Goal: Entertainment & Leisure: Consume media (video, audio)

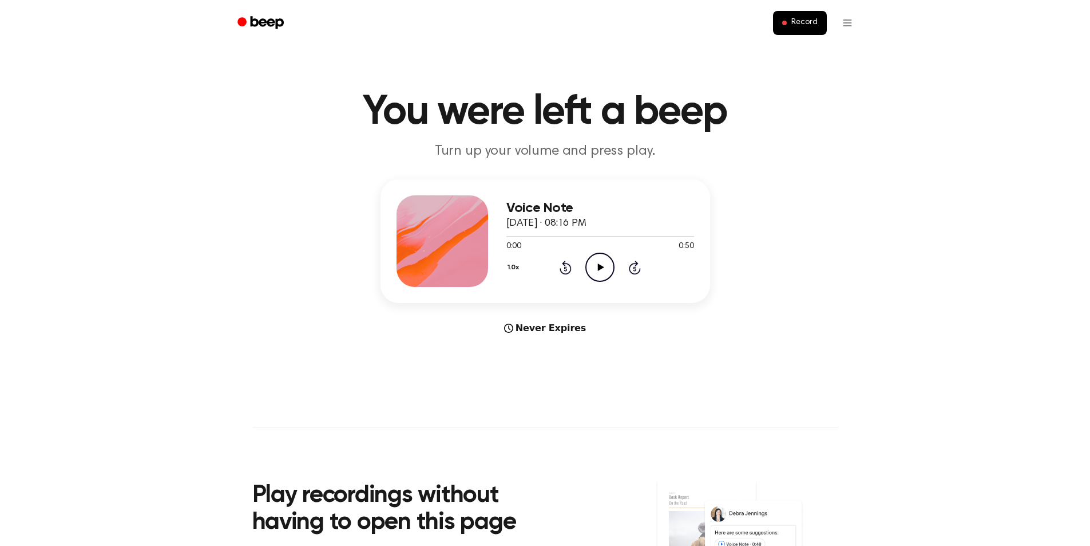
click at [602, 264] on icon "Play Audio" at bounding box center [600, 266] width 29 height 29
drag, startPoint x: 515, startPoint y: 238, endPoint x: 504, endPoint y: 238, distance: 10.9
click at [504, 238] on div "Voice Note May 4, 2024 · 08:16 PM 0:03 0:50 Your browser does not support the […" at bounding box center [546, 241] width 330 height 124
click at [596, 265] on icon "Pause Audio" at bounding box center [600, 266] width 29 height 29
click at [507, 236] on div at bounding box center [516, 236] width 18 height 1
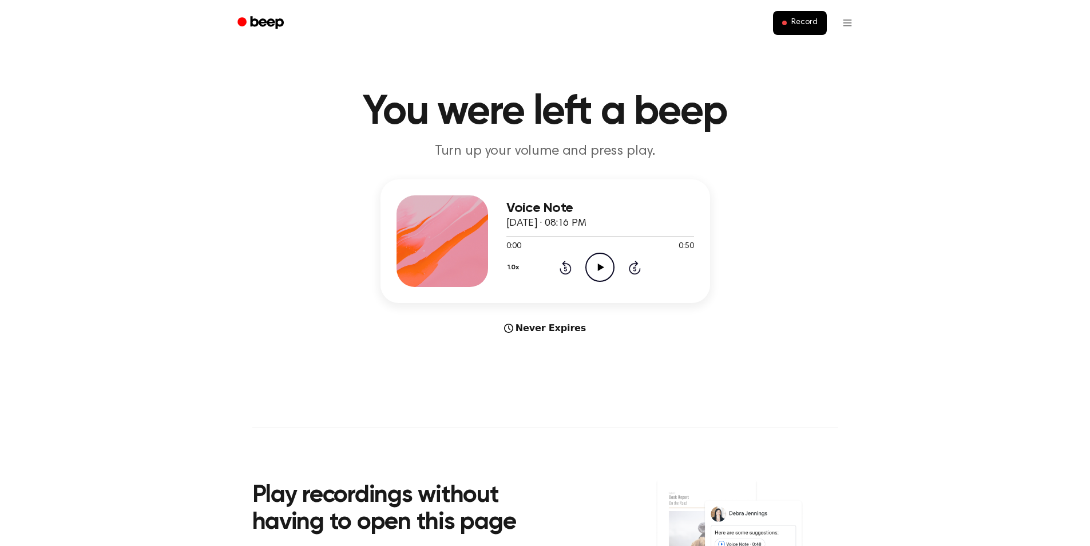
click at [606, 268] on icon "Play Audio" at bounding box center [600, 266] width 29 height 29
click at [600, 263] on icon "Pause Audio" at bounding box center [600, 266] width 29 height 29
click at [595, 268] on icon "Play Audio" at bounding box center [600, 266] width 29 height 29
click at [599, 266] on icon at bounding box center [600, 266] width 5 height 7
click at [599, 266] on icon at bounding box center [601, 266] width 6 height 7
